Goal: Transaction & Acquisition: Obtain resource

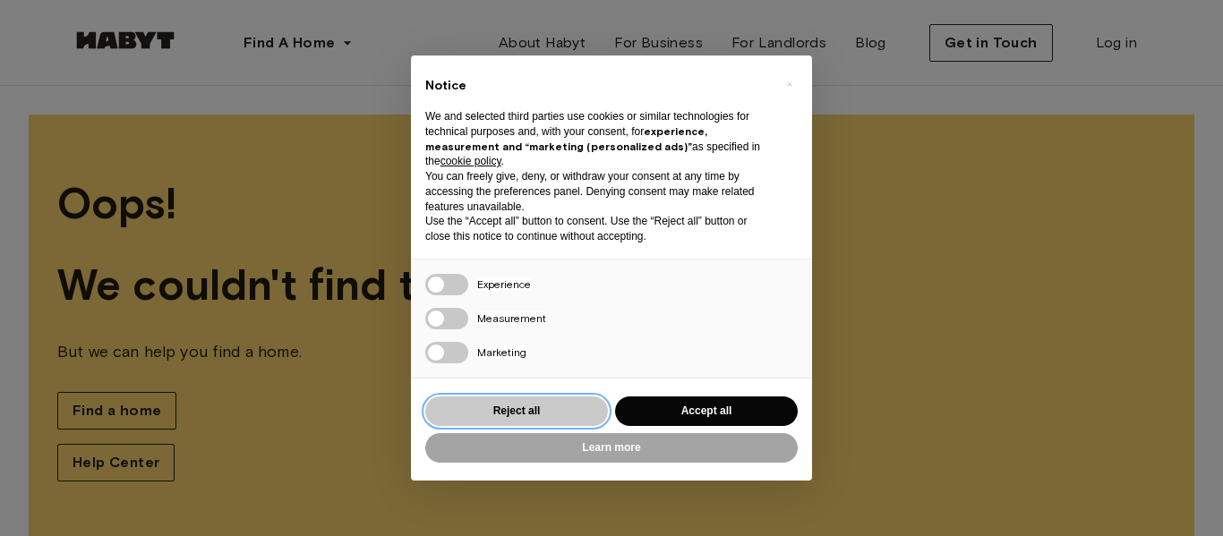
click at [578, 398] on button "Reject all" at bounding box center [516, 412] width 183 height 30
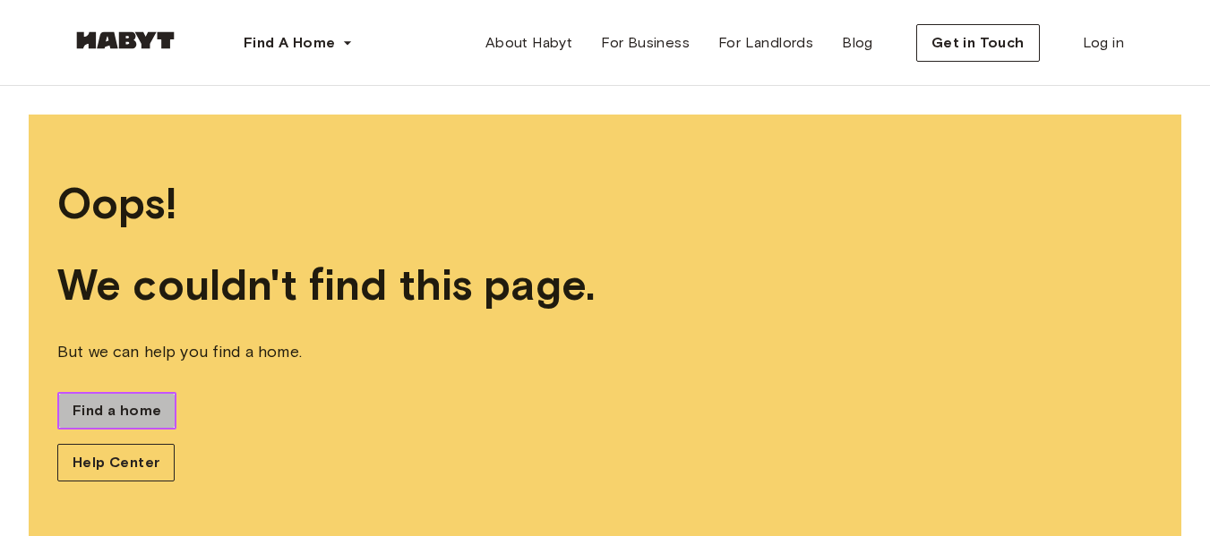
click at [142, 403] on span "Find a home" at bounding box center [117, 410] width 89 height 21
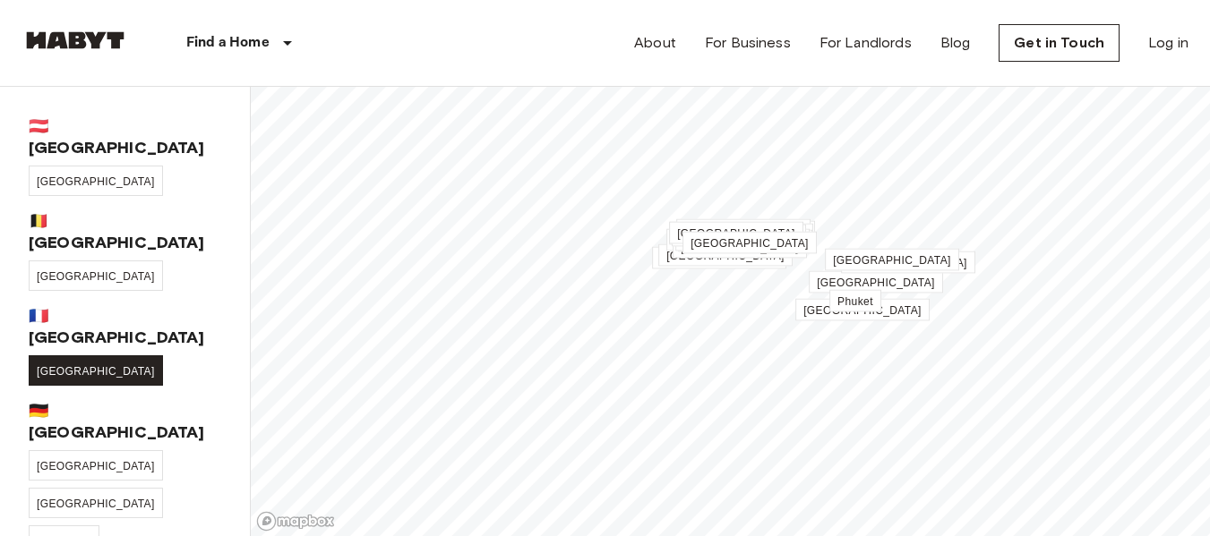
click at [41, 365] on span "[GEOGRAPHIC_DATA]" at bounding box center [96, 371] width 118 height 13
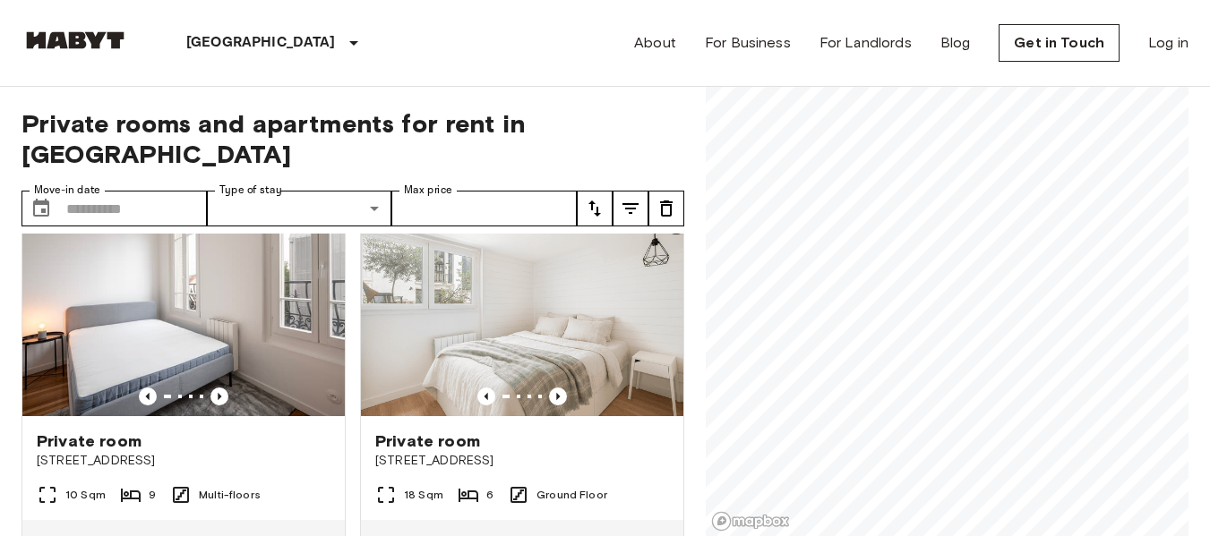
scroll to position [48, 0]
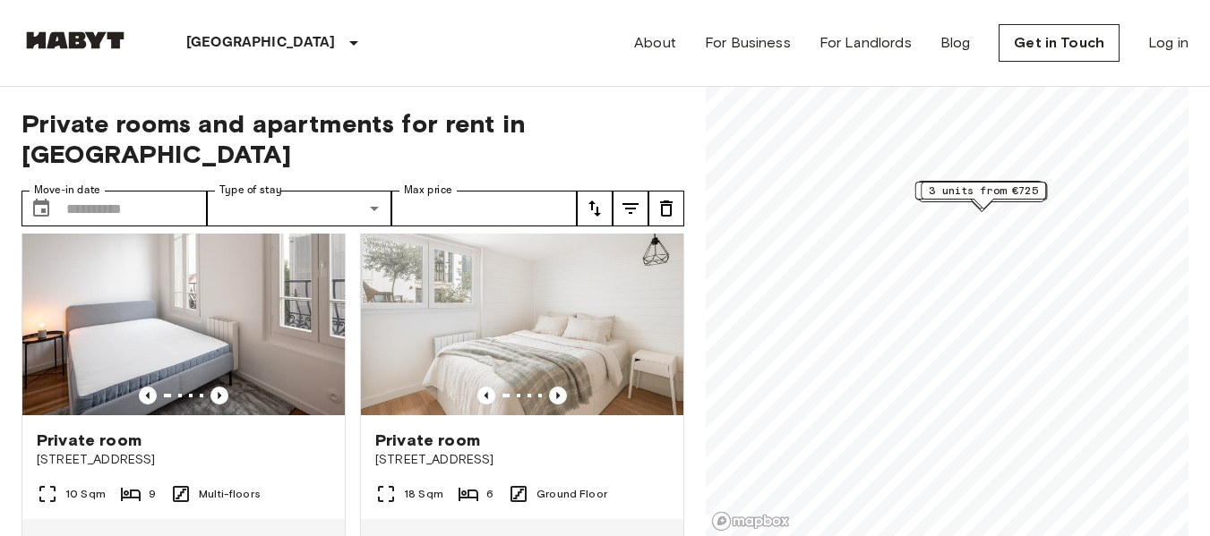
drag, startPoint x: 698, startPoint y: 305, endPoint x: 700, endPoint y: 241, distance: 64.5
click at [700, 241] on div "Private rooms and apartments for rent in [GEOGRAPHIC_DATA] Move-in date ​ Move-…" at bounding box center [604, 312] width 1167 height 450
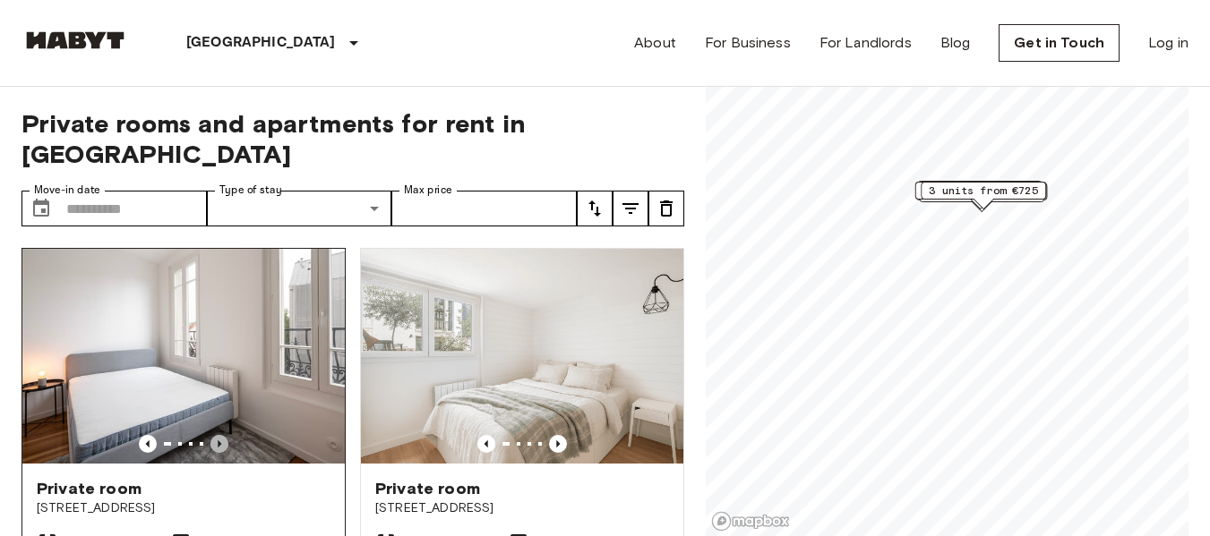
click at [213, 435] on icon "Previous image" at bounding box center [219, 444] width 18 height 18
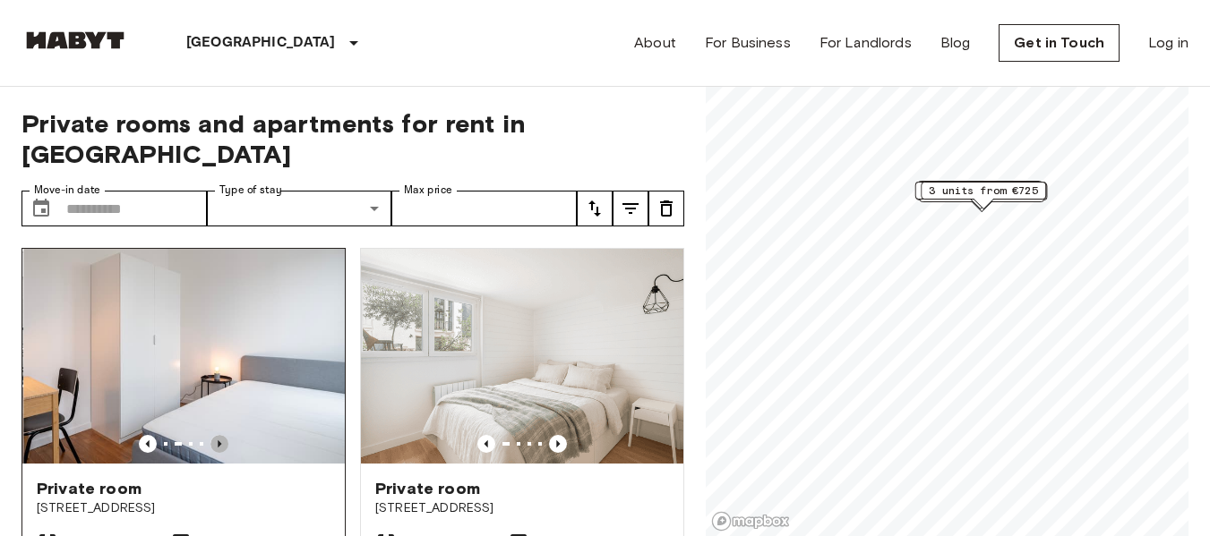
click at [213, 435] on icon "Previous image" at bounding box center [219, 444] width 18 height 18
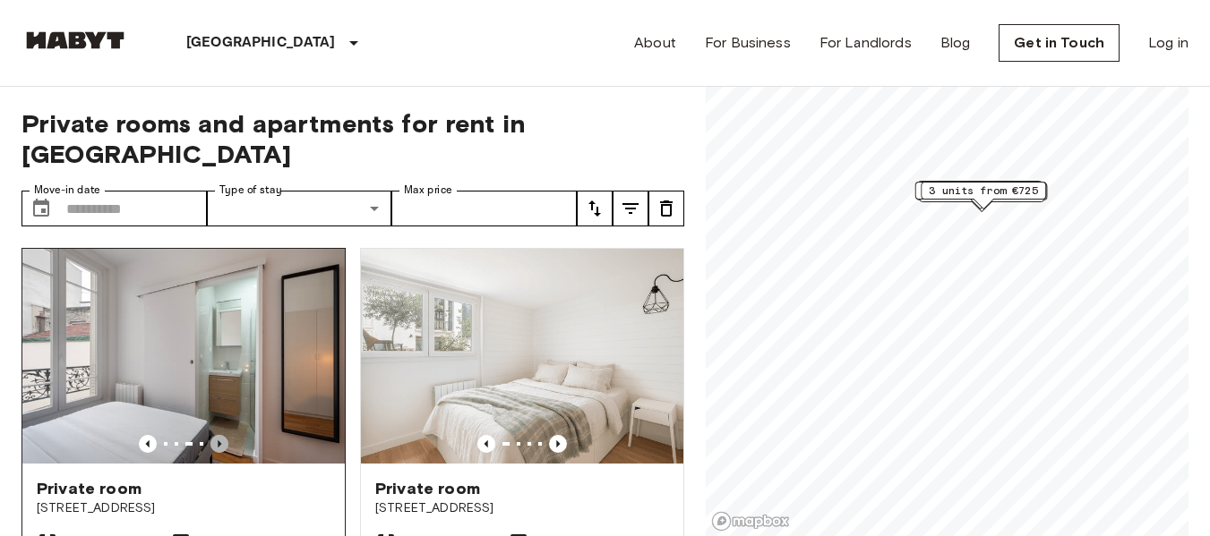
click at [213, 435] on icon "Previous image" at bounding box center [219, 444] width 18 height 18
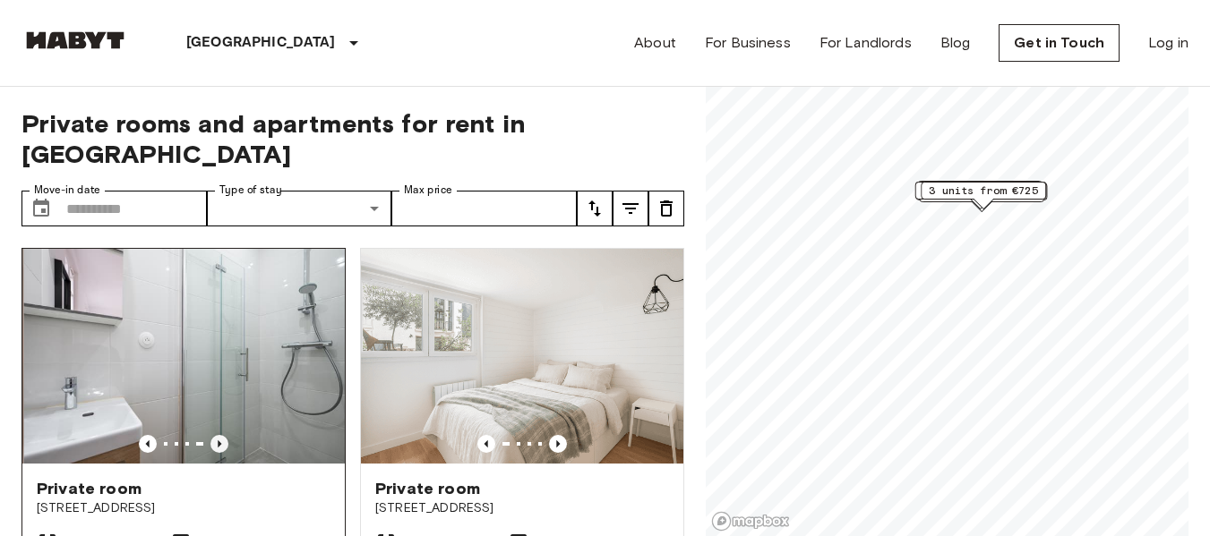
click at [213, 435] on icon "Previous image" at bounding box center [219, 444] width 18 height 18
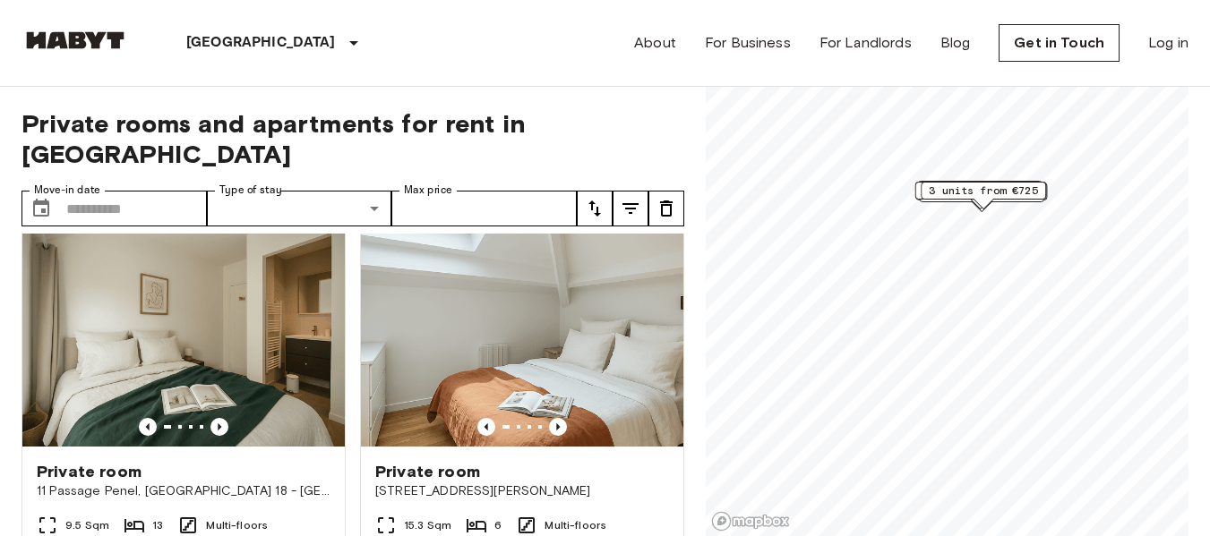
scroll to position [414, 0]
click at [551, 417] on icon "Previous image" at bounding box center [558, 426] width 18 height 18
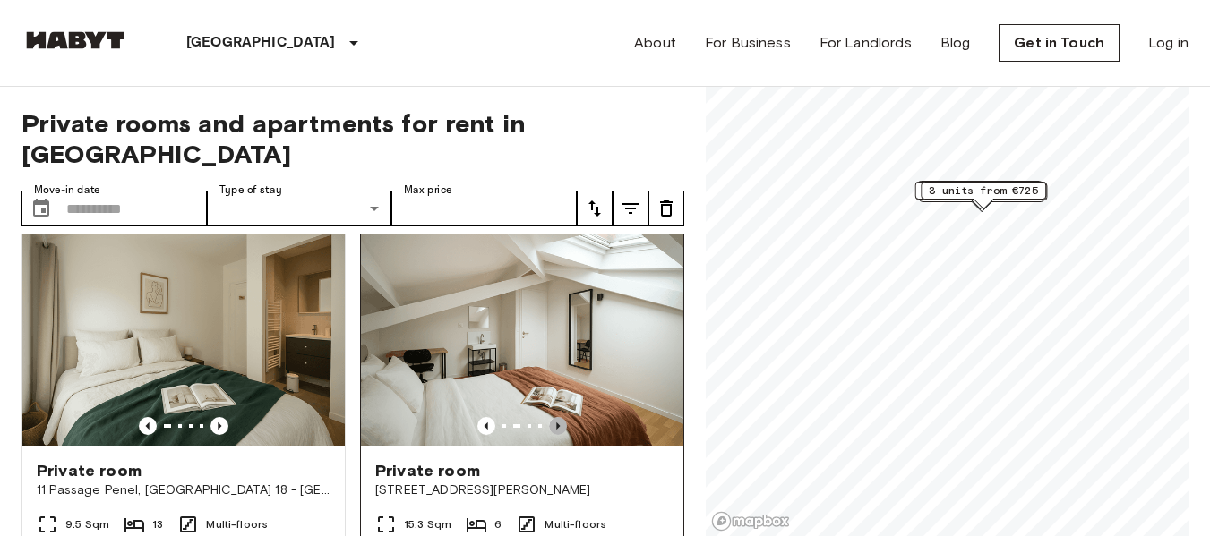
click at [551, 417] on icon "Previous image" at bounding box center [558, 426] width 18 height 18
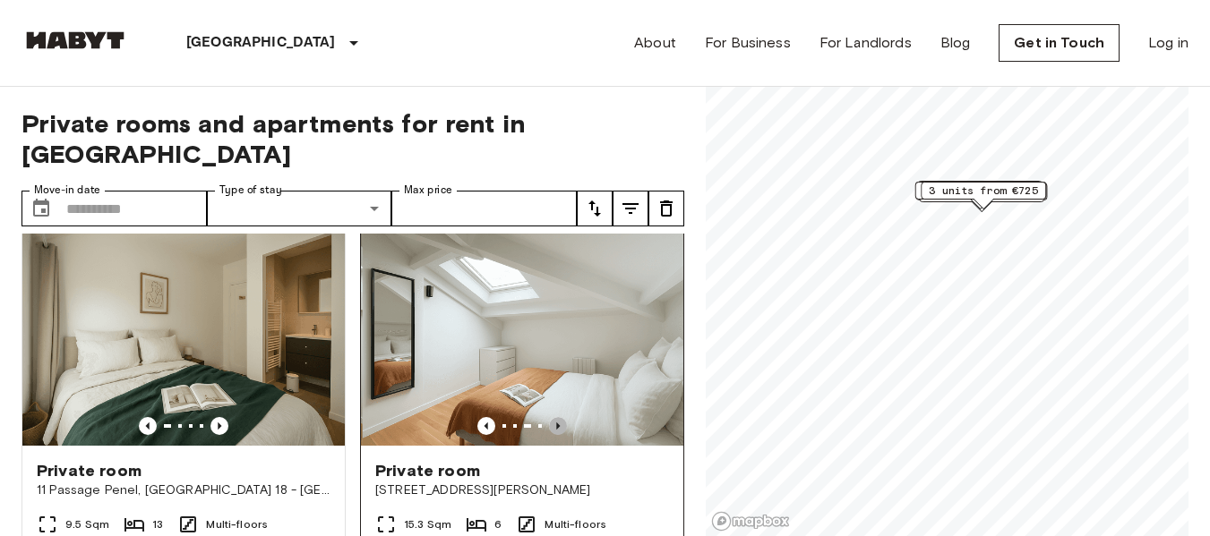
click at [551, 417] on icon "Previous image" at bounding box center [558, 426] width 18 height 18
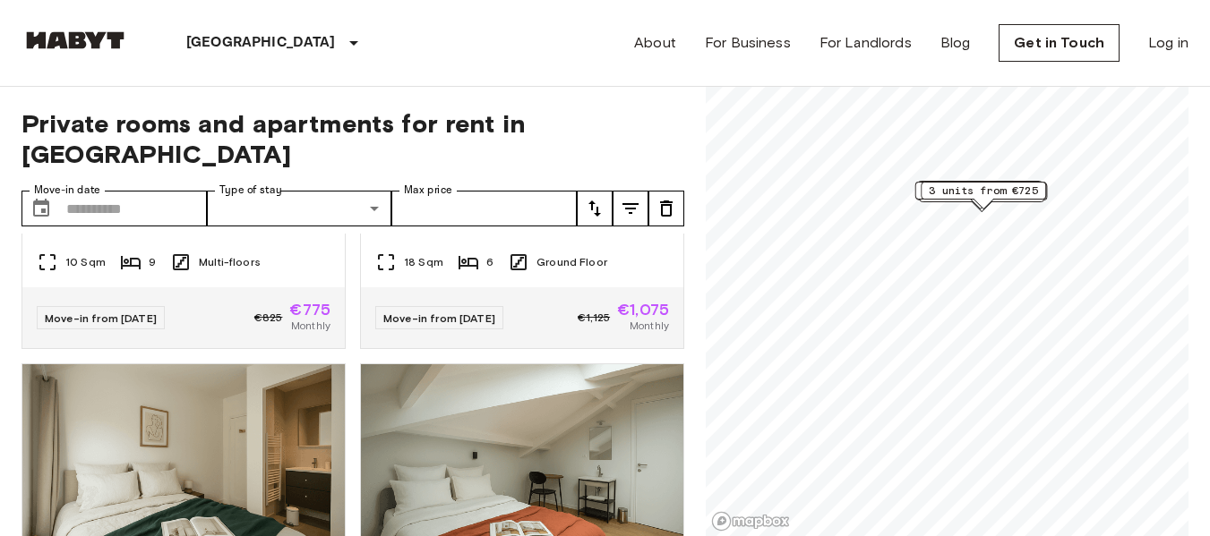
scroll to position [0, 0]
